Goal: Task Accomplishment & Management: Manage account settings

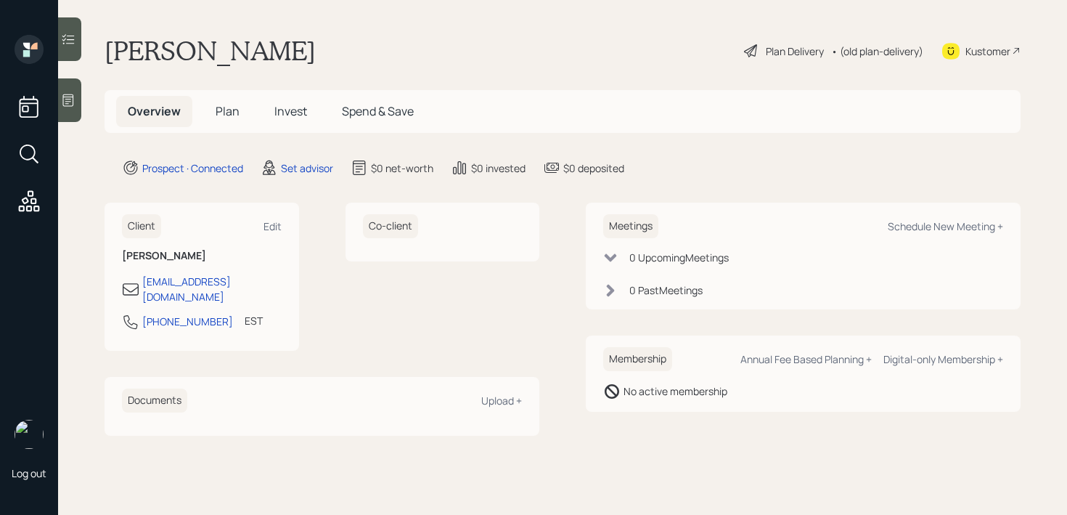
click at [65, 103] on icon at bounding box center [68, 100] width 15 height 15
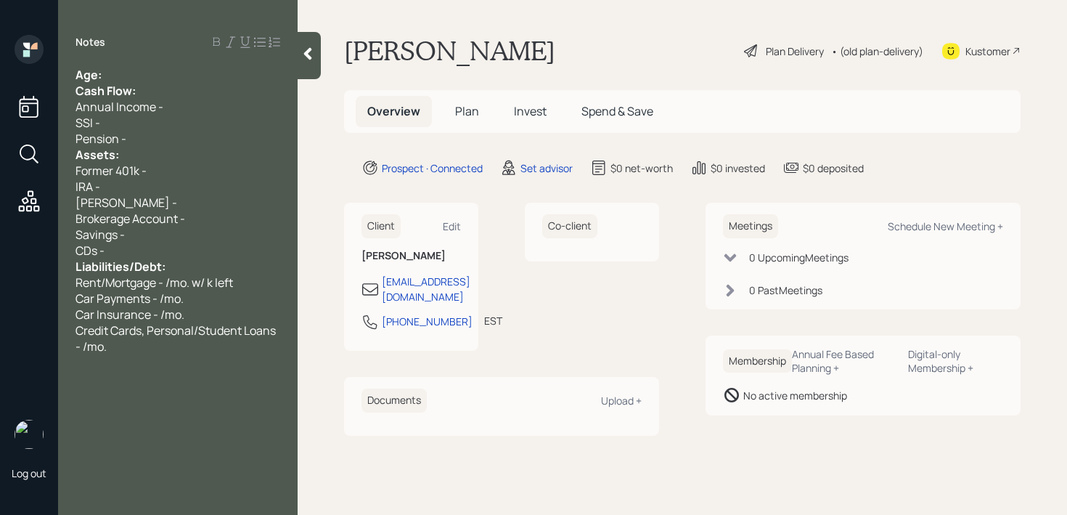
click at [180, 72] on div "Age:" at bounding box center [177, 75] width 205 height 16
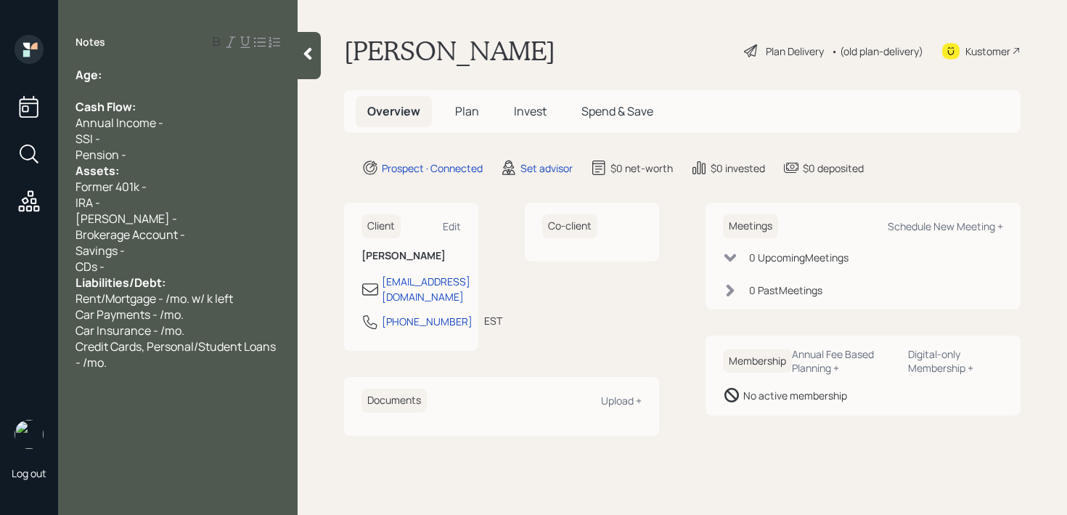
click at [157, 152] on div "Pension -" at bounding box center [177, 155] width 205 height 16
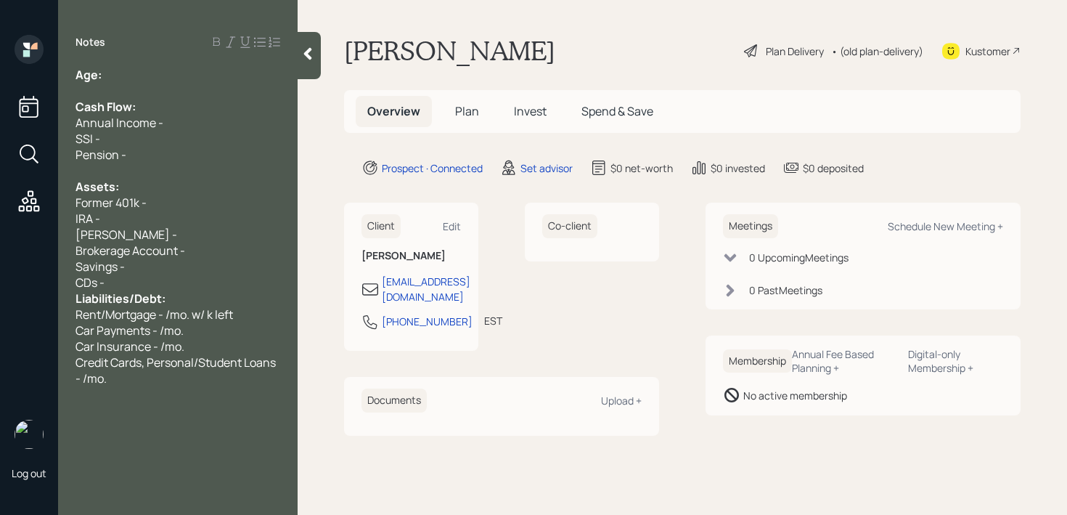
click at [158, 290] on span "Liabilities/Debt:" at bounding box center [120, 298] width 90 height 16
click at [192, 280] on div "CDs -" at bounding box center [177, 282] width 205 height 16
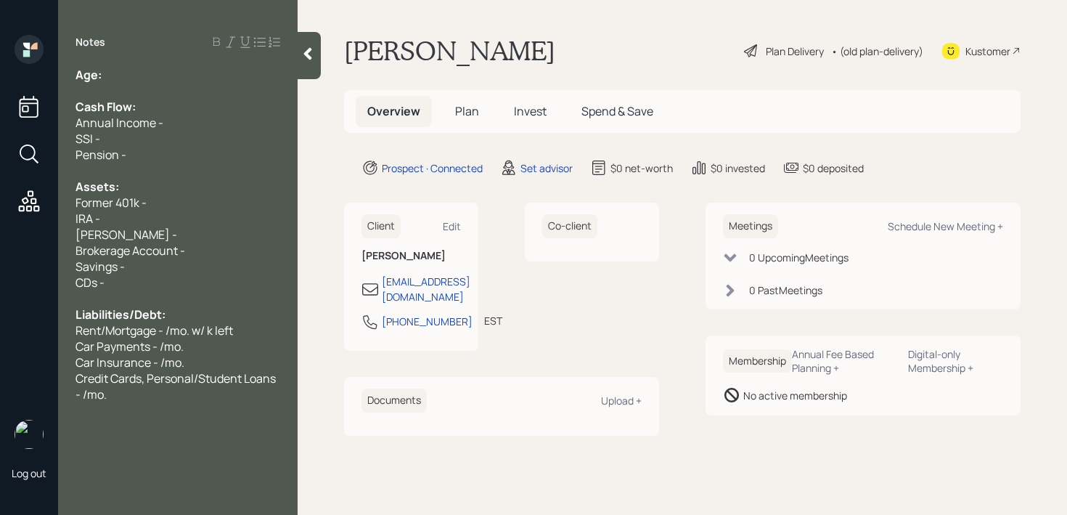
click at [186, 61] on div "Notes Age: Cash Flow: Annual Income - SSI - Pension - Assets: Former 401k - IRA…" at bounding box center [177, 266] width 239 height 462
click at [187, 76] on div "Age:" at bounding box center [177, 75] width 205 height 16
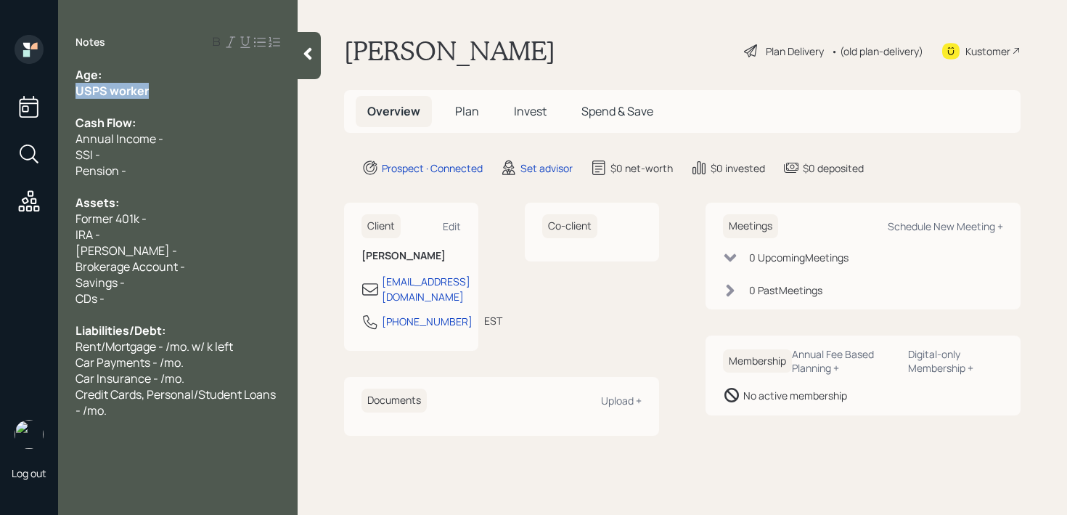
drag, startPoint x: 160, startPoint y: 95, endPoint x: 0, endPoint y: 95, distance: 160.4
click at [0, 95] on div "Log out Notes Age: USPS worker Cash Flow: Annual Income - SSI - Pension - Asset…" at bounding box center [533, 257] width 1067 height 515
click at [184, 202] on div "Assets:" at bounding box center [177, 202] width 205 height 16
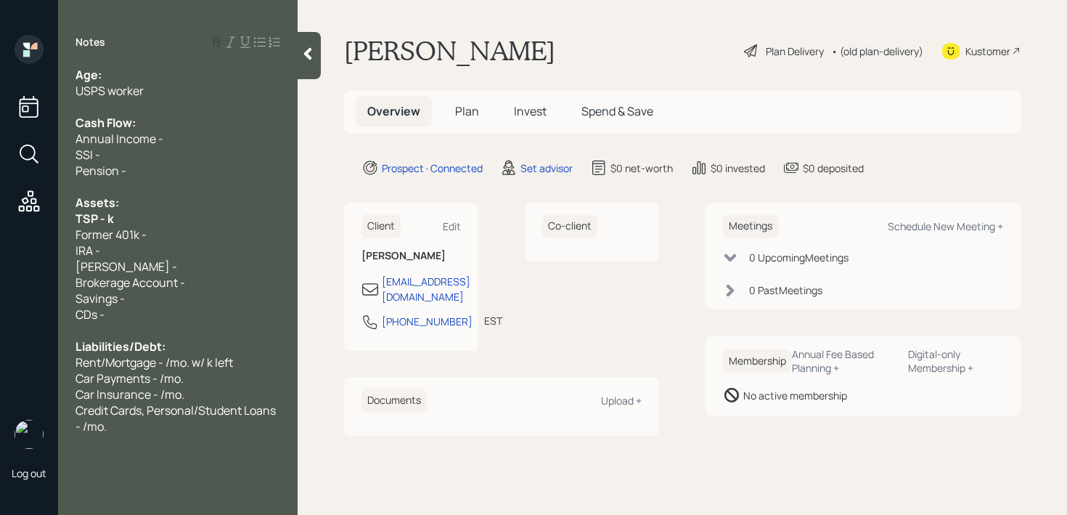
click at [138, 209] on div "Assets:" at bounding box center [177, 202] width 205 height 16
drag, startPoint x: 138, startPoint y: 218, endPoint x: 40, endPoint y: 218, distance: 98.0
click at [41, 218] on div "Log out Notes Age: USPS worker Cash Flow: Annual Income - SSI - Pension - Asset…" at bounding box center [533, 257] width 1067 height 515
click at [127, 218] on div "TSP - k" at bounding box center [177, 218] width 205 height 16
click at [153, 91] on div "USPS worker" at bounding box center [177, 91] width 205 height 16
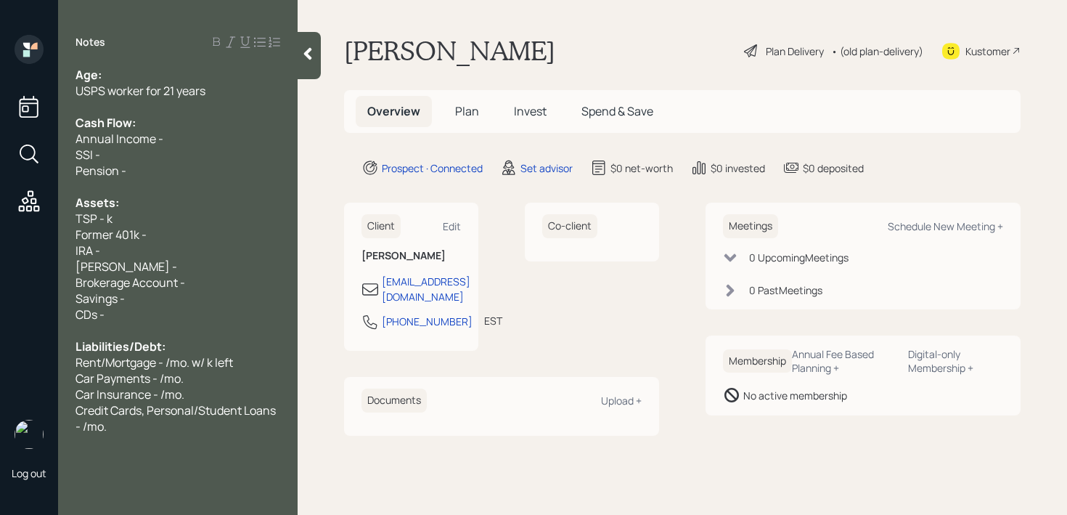
click at [163, 110] on div at bounding box center [177, 107] width 205 height 16
click at [198, 263] on div "[PERSON_NAME] -" at bounding box center [177, 266] width 205 height 16
click at [198, 247] on div "IRA -" at bounding box center [177, 250] width 205 height 16
click at [225, 290] on div "Savings -" at bounding box center [177, 298] width 205 height 16
click at [229, 258] on span "IRA - 14k (contributes 550/mo.)" at bounding box center [157, 250] width 164 height 16
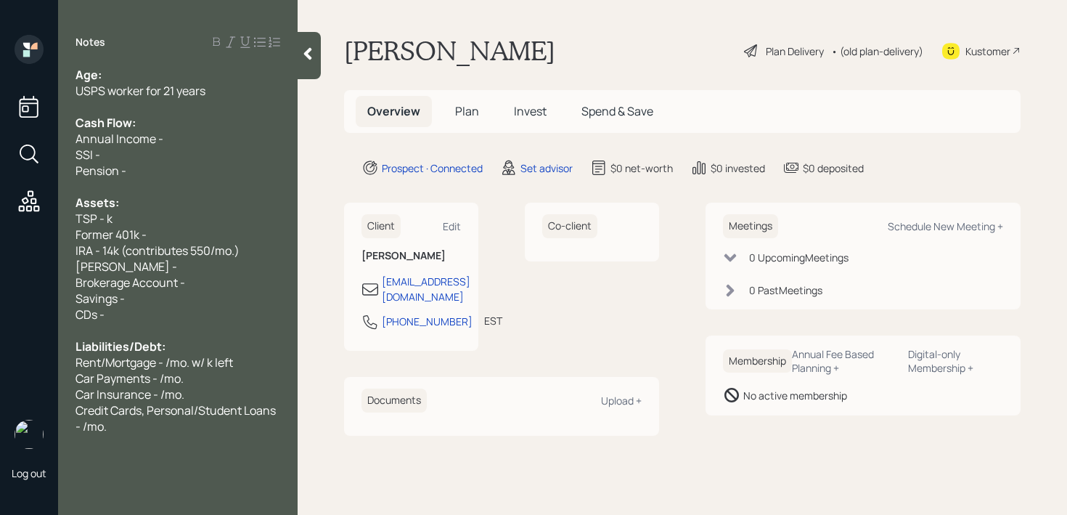
click at [245, 256] on div "IRA - 14k (contributes 550/mo.)" at bounding box center [177, 250] width 205 height 16
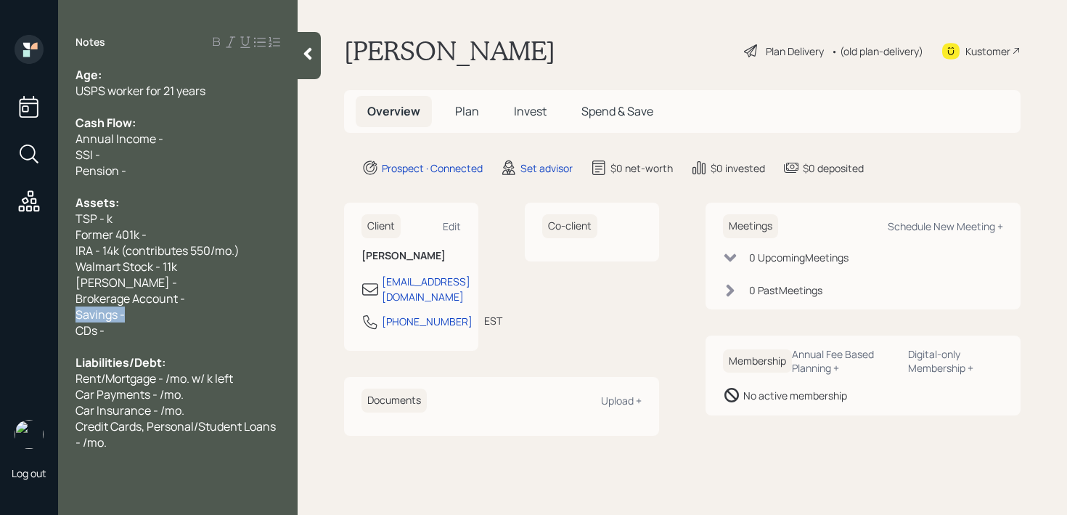
drag, startPoint x: 116, startPoint y: 315, endPoint x: 0, endPoint y: 313, distance: 116.1
click at [0, 313] on div "Log out Notes Age: USPS worker for 21 years Cash Flow: Annual Income - SSI - Pe…" at bounding box center [533, 257] width 1067 height 515
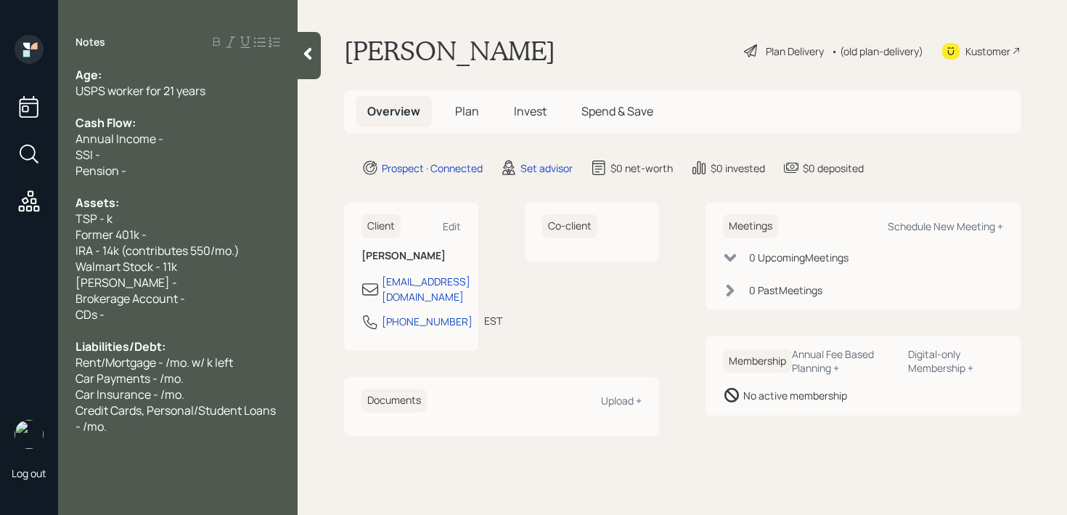
click at [110, 222] on span "TSP - k" at bounding box center [93, 218] width 37 height 16
click at [112, 253] on span "IRA - 14k (contributes 550/mo.)" at bounding box center [157, 250] width 164 height 16
click at [120, 72] on div "Age:" at bounding box center [177, 75] width 205 height 16
drag, startPoint x: 117, startPoint y: 70, endPoint x: 103, endPoint y: 69, distance: 13.8
click at [103, 69] on div "Age: [DEMOGRAPHIC_DATA]" at bounding box center [177, 75] width 205 height 16
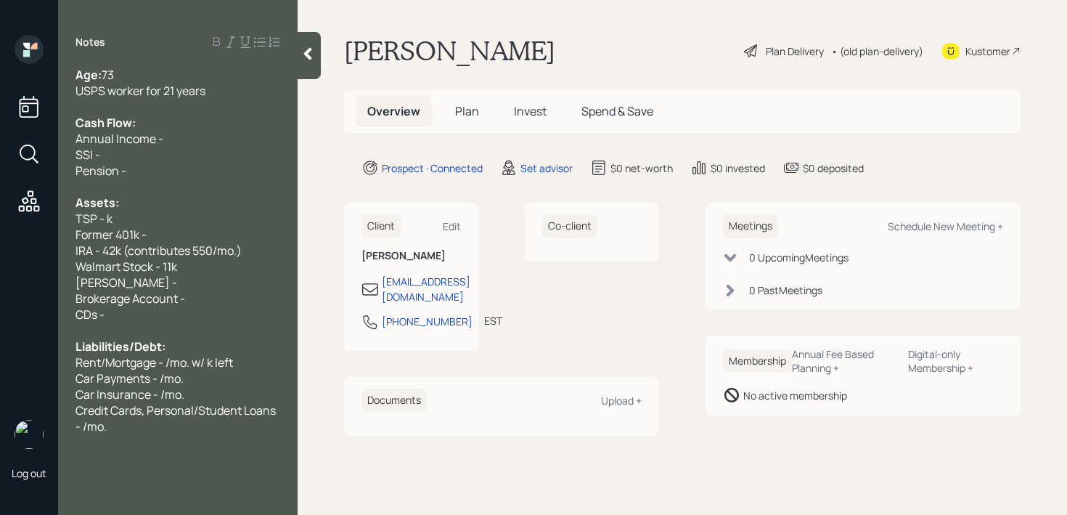
click at [143, 102] on div at bounding box center [177, 107] width 205 height 16
click at [105, 227] on span "Former 401k -" at bounding box center [110, 234] width 71 height 16
drag, startPoint x: 257, startPoint y: 237, endPoint x: 0, endPoint y: 237, distance: 256.9
click at [0, 237] on div "Log out Notes Age: [DEMOGRAPHIC_DATA] USPS worker for 21 years Cash Flow: Annua…" at bounding box center [533, 257] width 1067 height 515
click at [144, 237] on span "Former 401k -" at bounding box center [110, 234] width 71 height 16
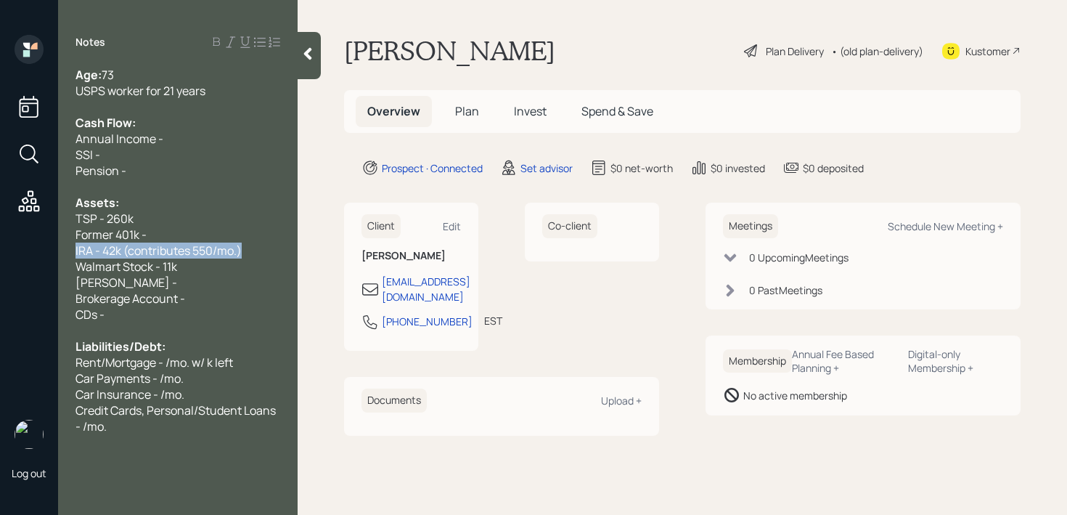
drag, startPoint x: 249, startPoint y: 249, endPoint x: 49, endPoint y: 248, distance: 199.6
click at [49, 248] on div "Log out Notes Age: [DEMOGRAPHIC_DATA] USPS worker for 21 years Cash Flow: Annua…" at bounding box center [533, 257] width 1067 height 515
